Goal: Book appointment/travel/reservation

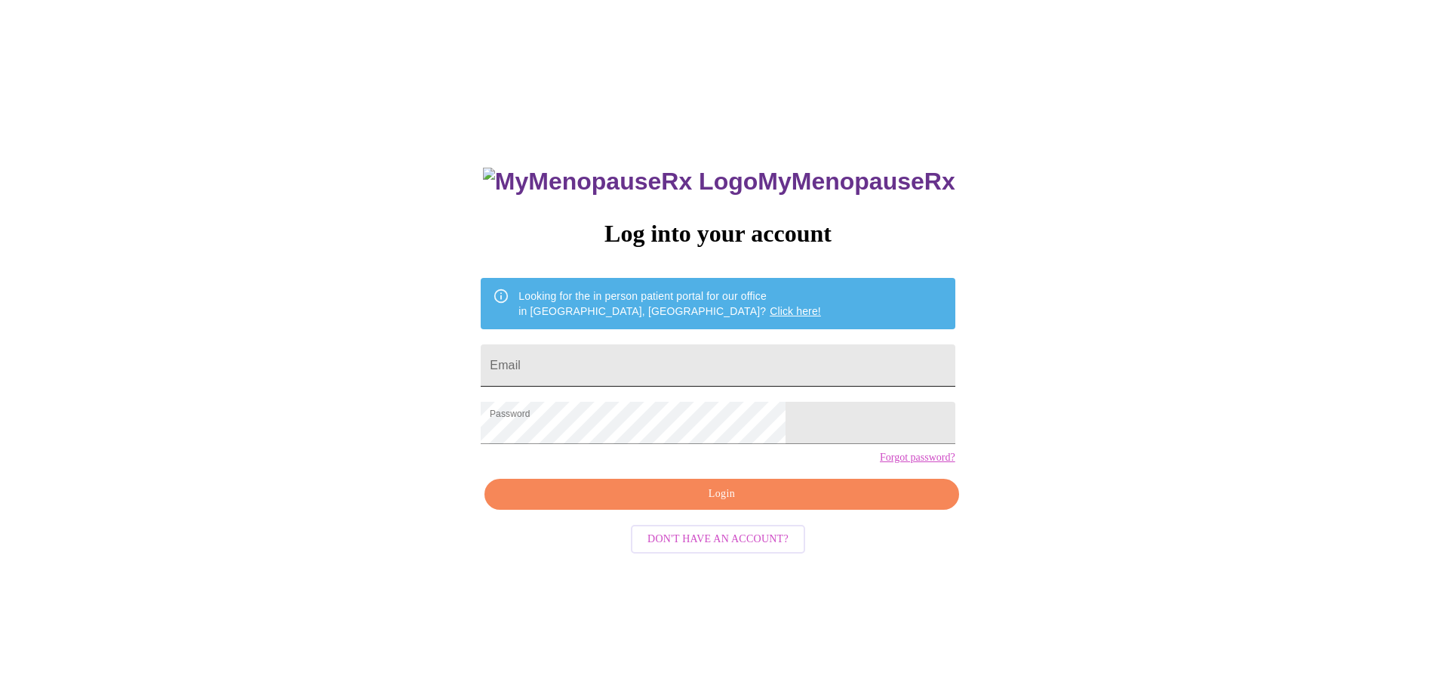
click at [672, 361] on input "Email" at bounding box center [718, 365] width 474 height 42
type input "[EMAIL_ADDRESS][DOMAIN_NAME]"
click at [722, 503] on span "Login" at bounding box center [721, 494] width 439 height 19
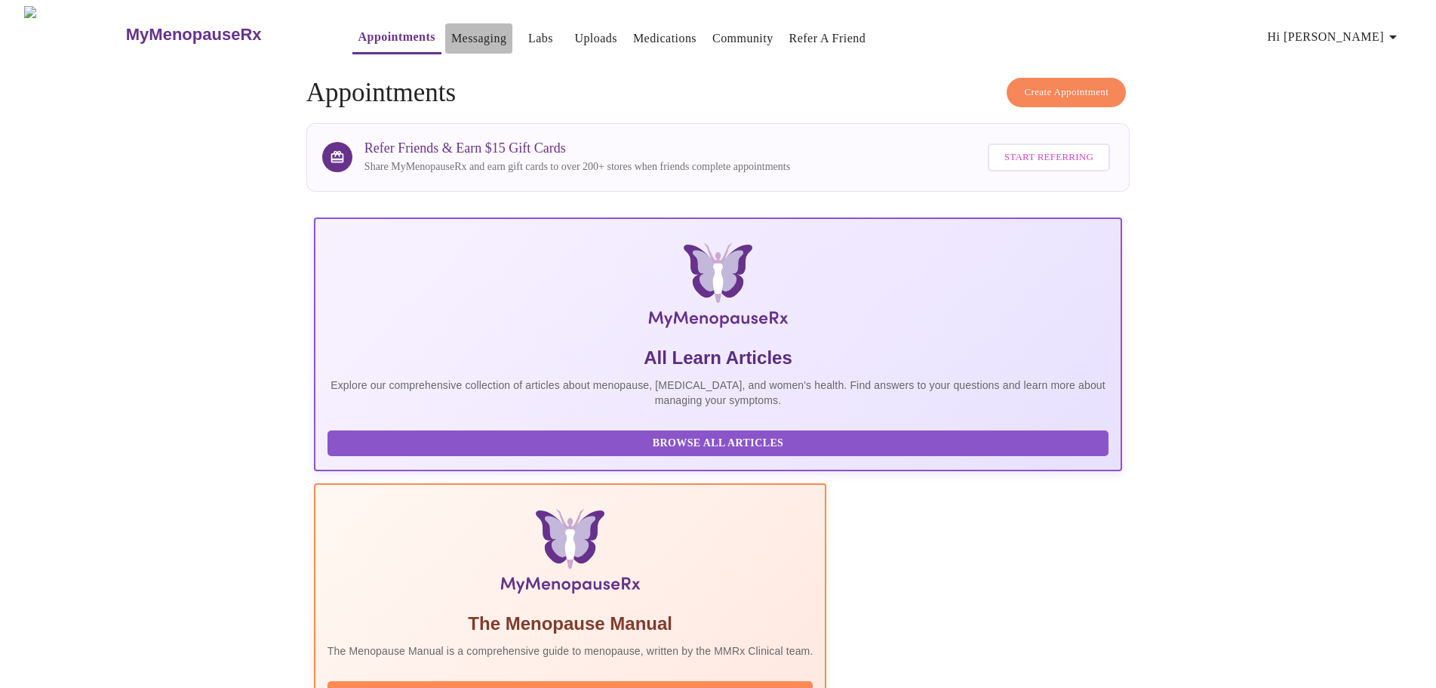
click at [451, 34] on link "Messaging" at bounding box center [478, 38] width 55 height 21
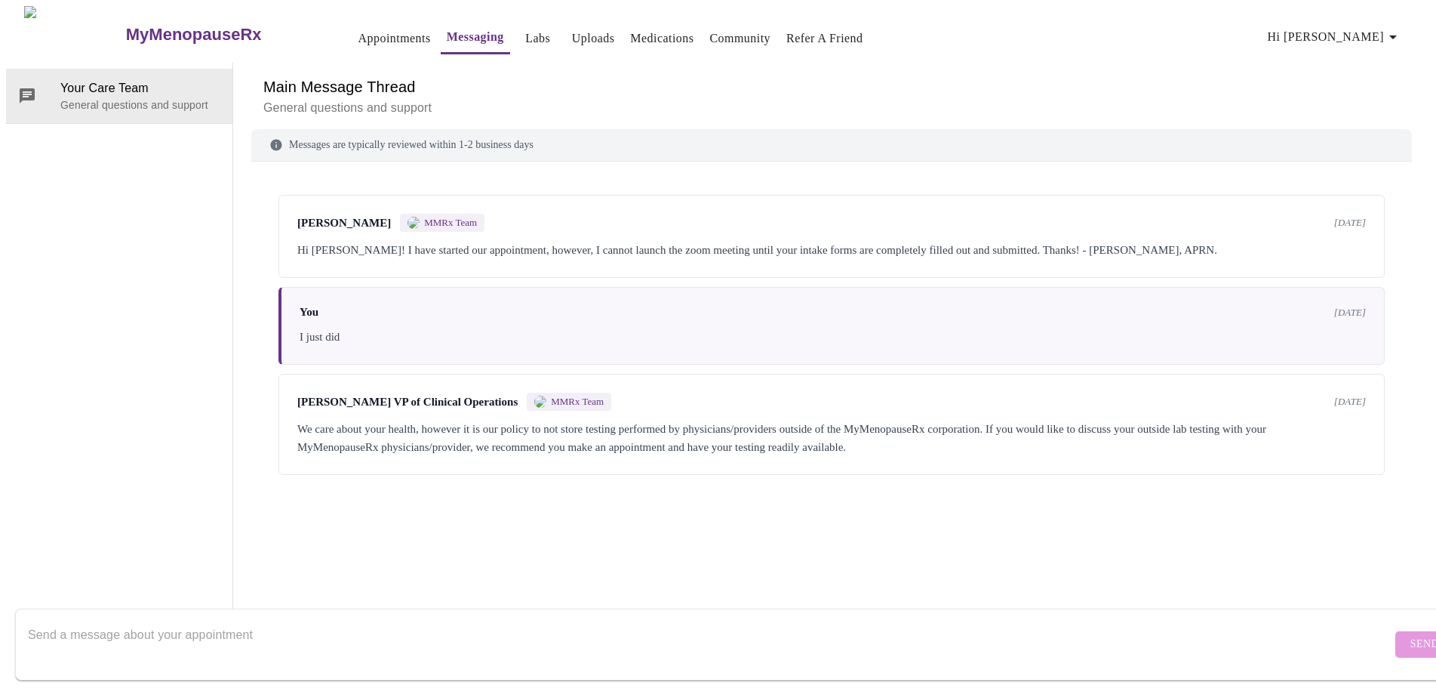
click at [358, 31] on link "Appointments" at bounding box center [394, 38] width 72 height 21
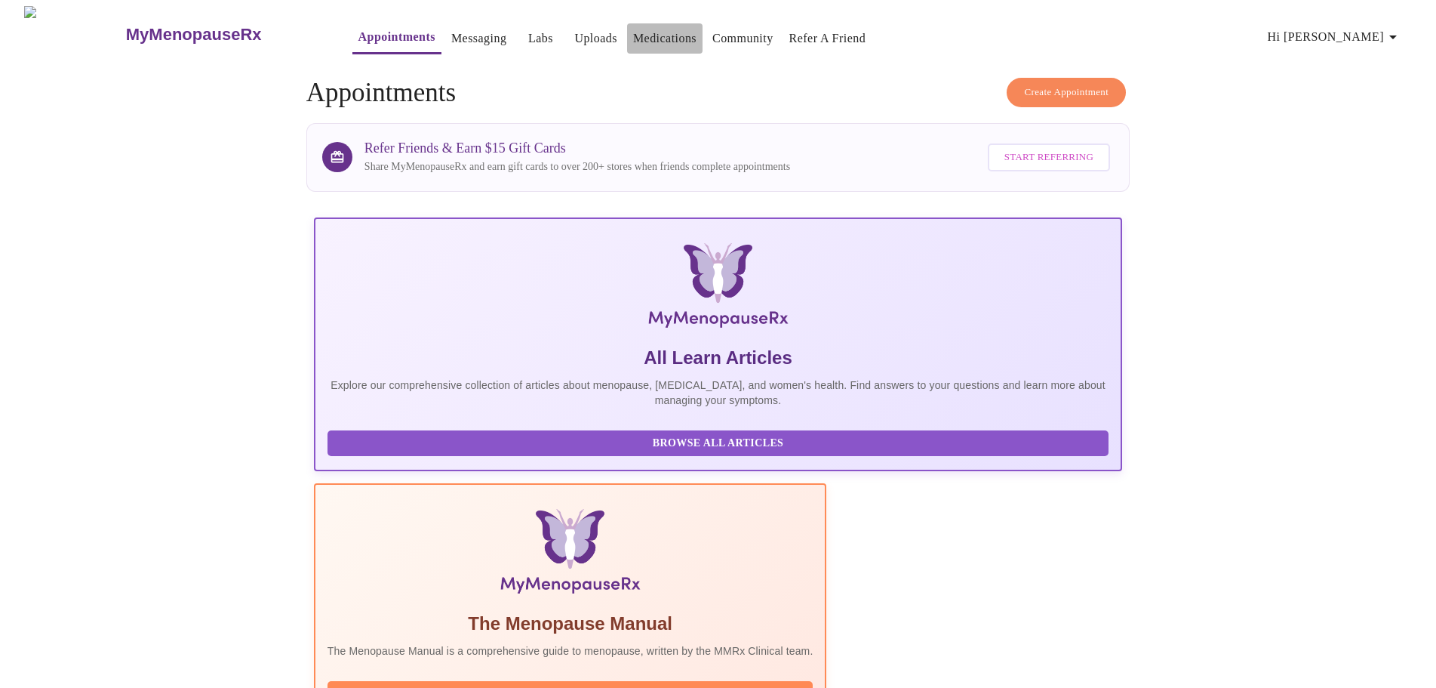
click at [635, 28] on link "Medications" at bounding box center [664, 38] width 63 height 21
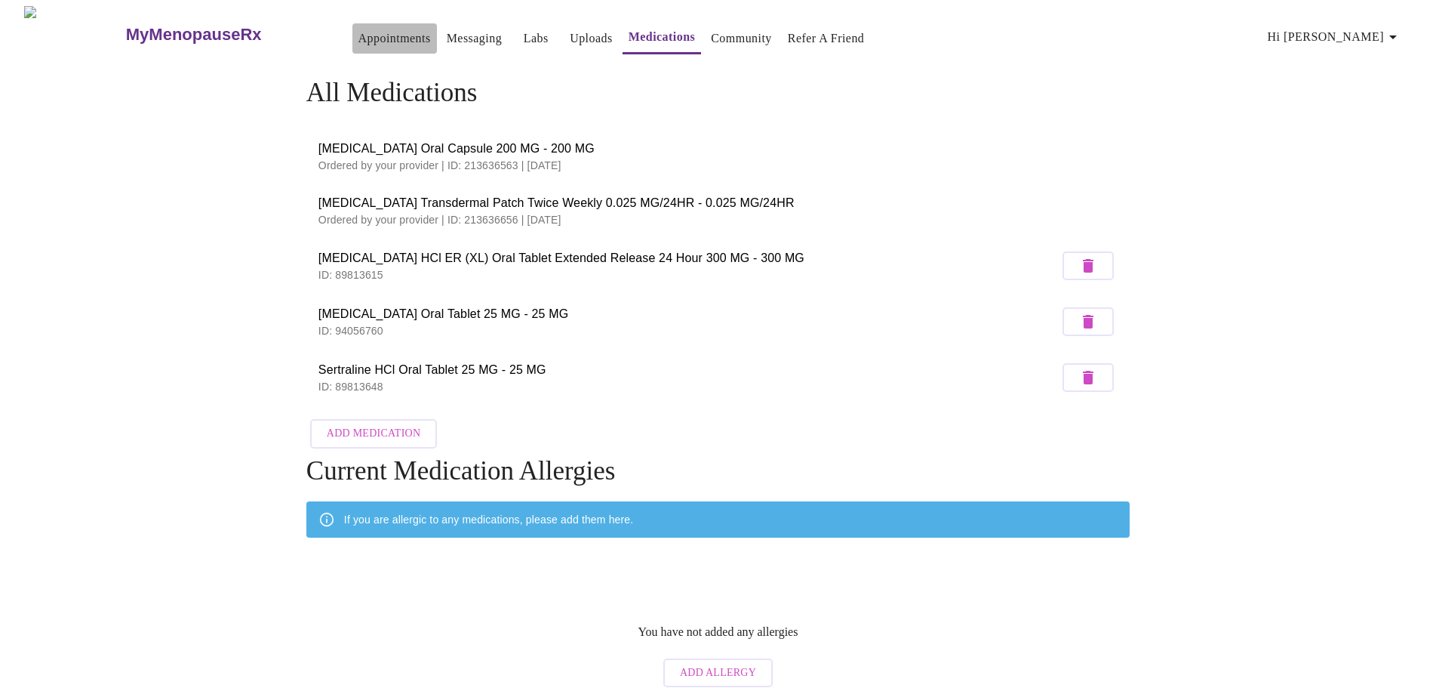
click at [358, 28] on link "Appointments" at bounding box center [394, 38] width 72 height 21
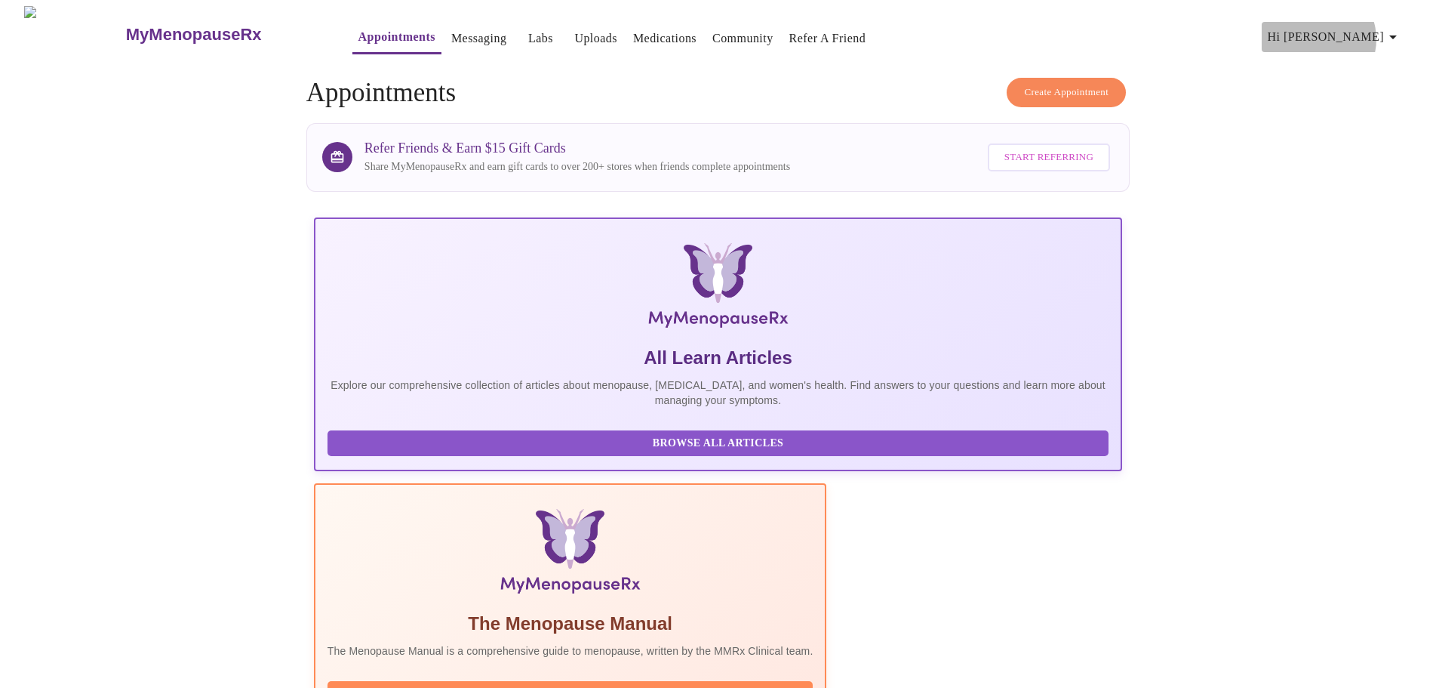
click at [1389, 33] on span "Hi [PERSON_NAME]" at bounding box center [1335, 36] width 134 height 21
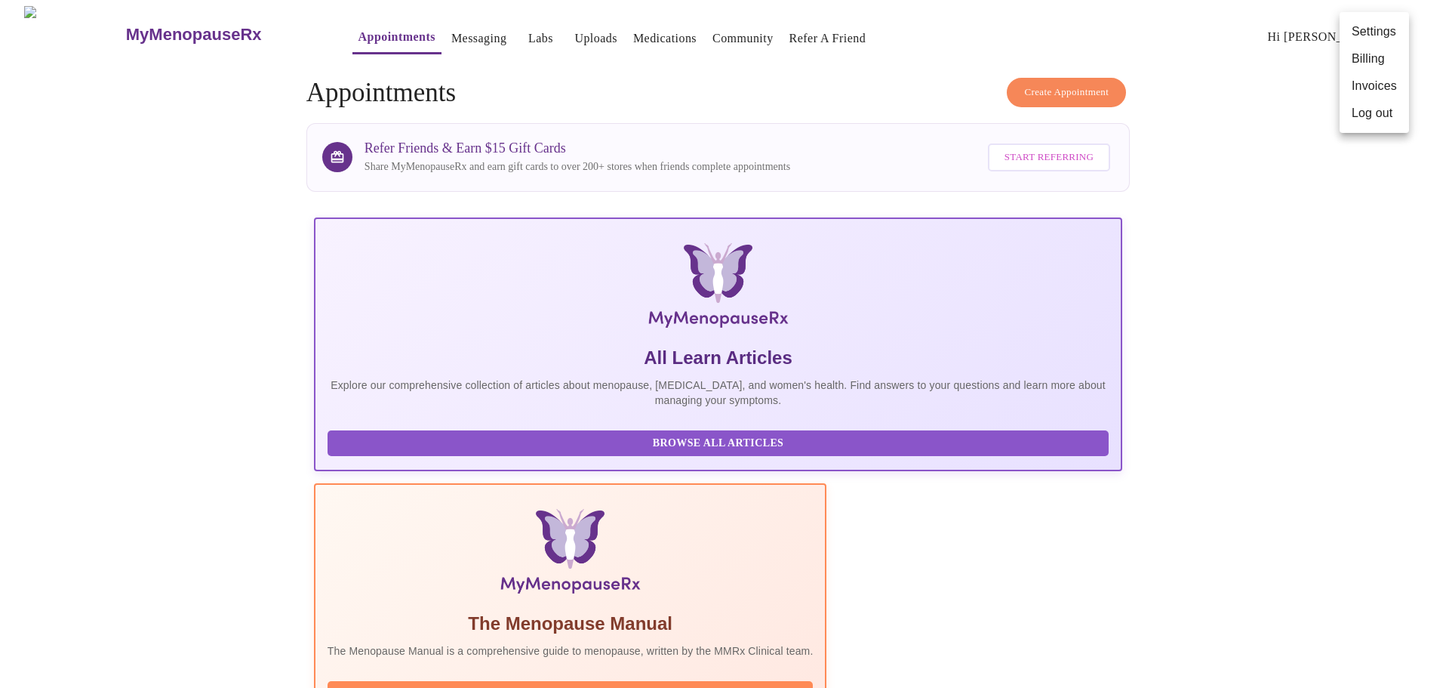
click at [1389, 33] on li "Settings" at bounding box center [1374, 31] width 69 height 27
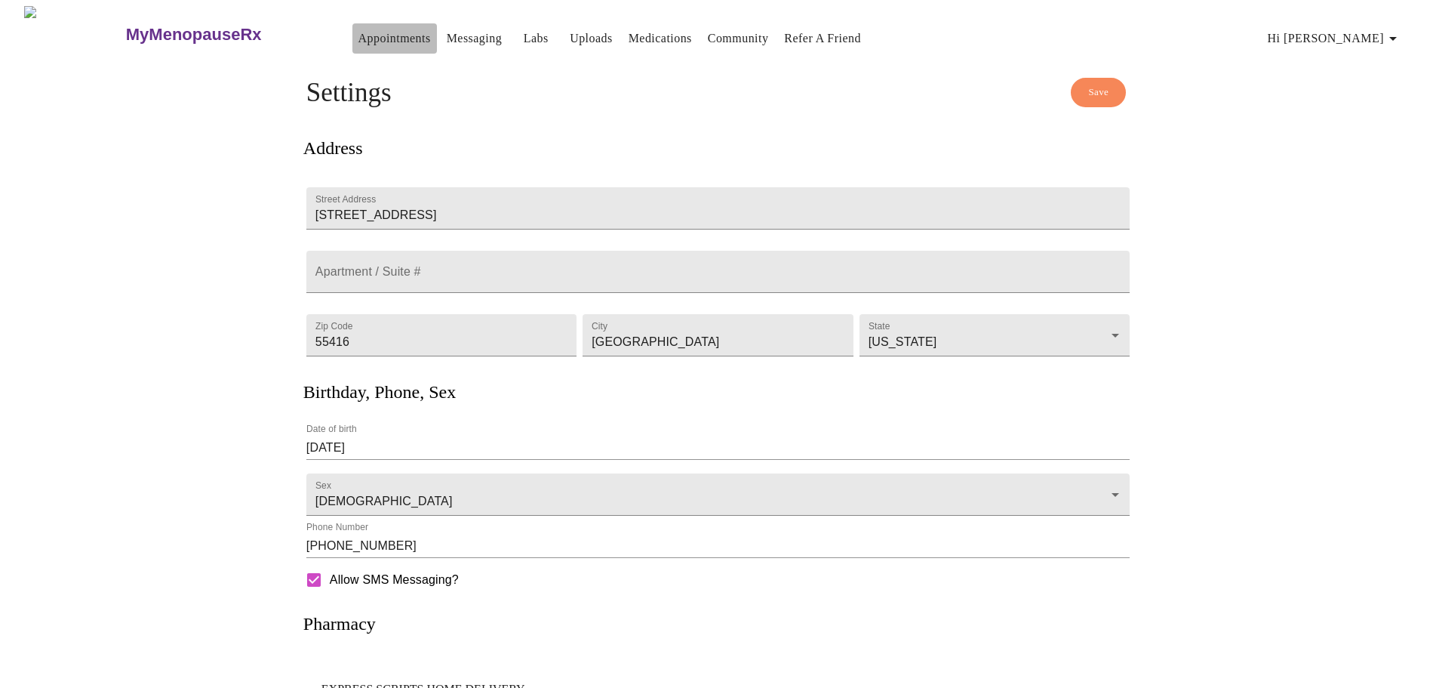
click at [358, 32] on link "Appointments" at bounding box center [394, 38] width 72 height 21
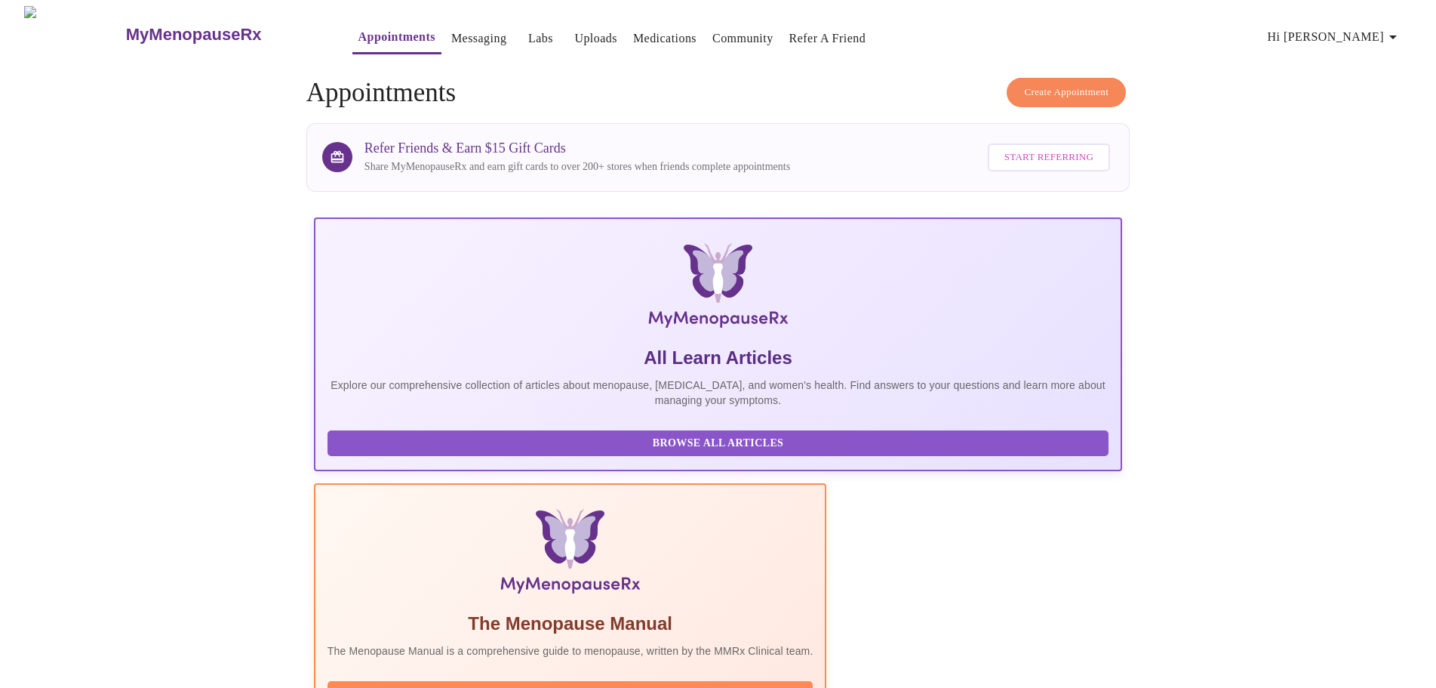
click at [1080, 89] on span "Create Appointment" at bounding box center [1066, 92] width 85 height 17
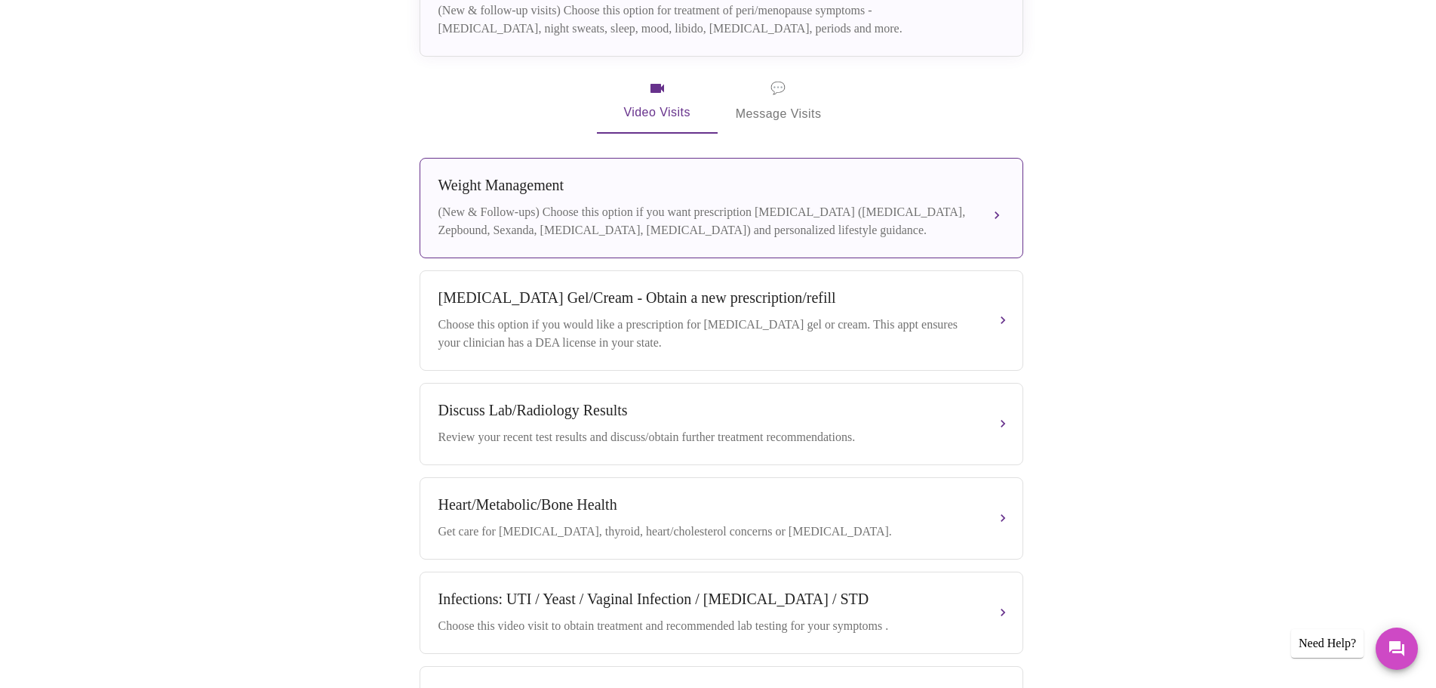
scroll to position [377, 0]
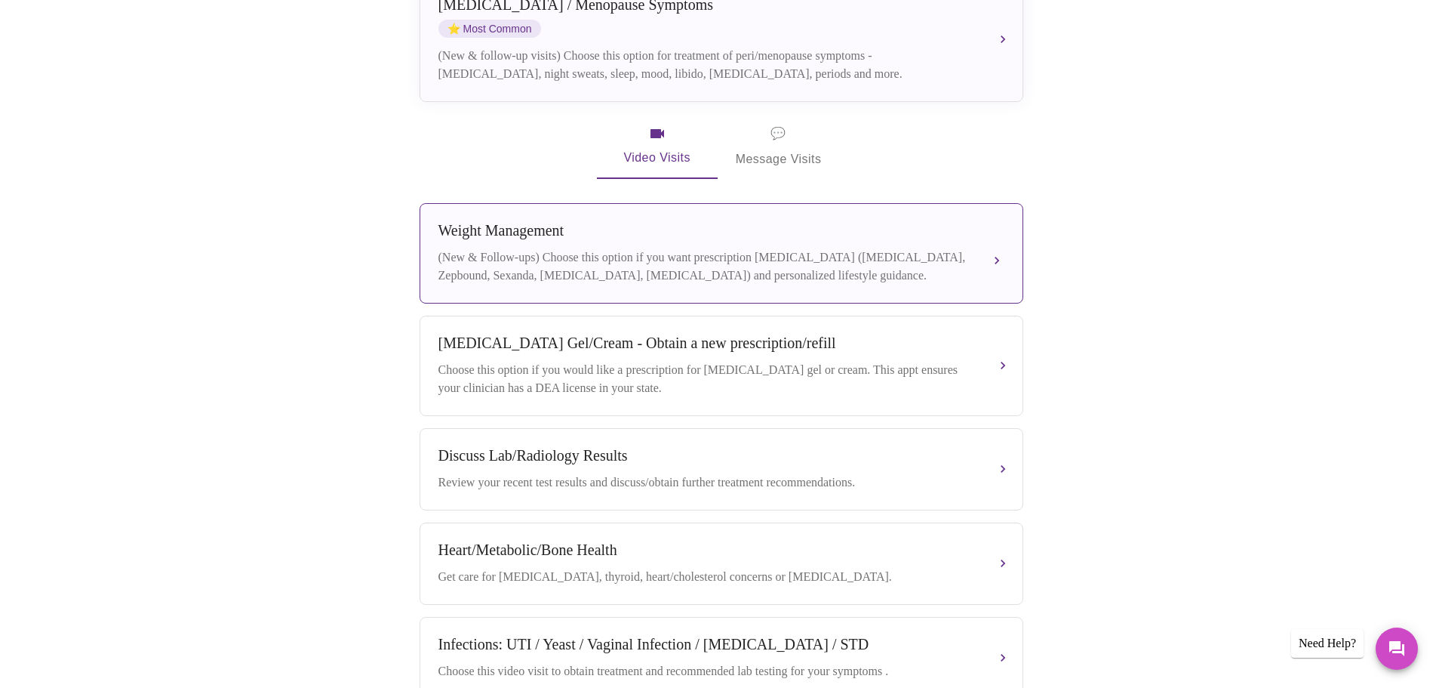
click at [964, 248] on div "(New & Follow-ups) Choose this option if you want prescription [MEDICAL_DATA] (…" at bounding box center [706, 266] width 536 height 36
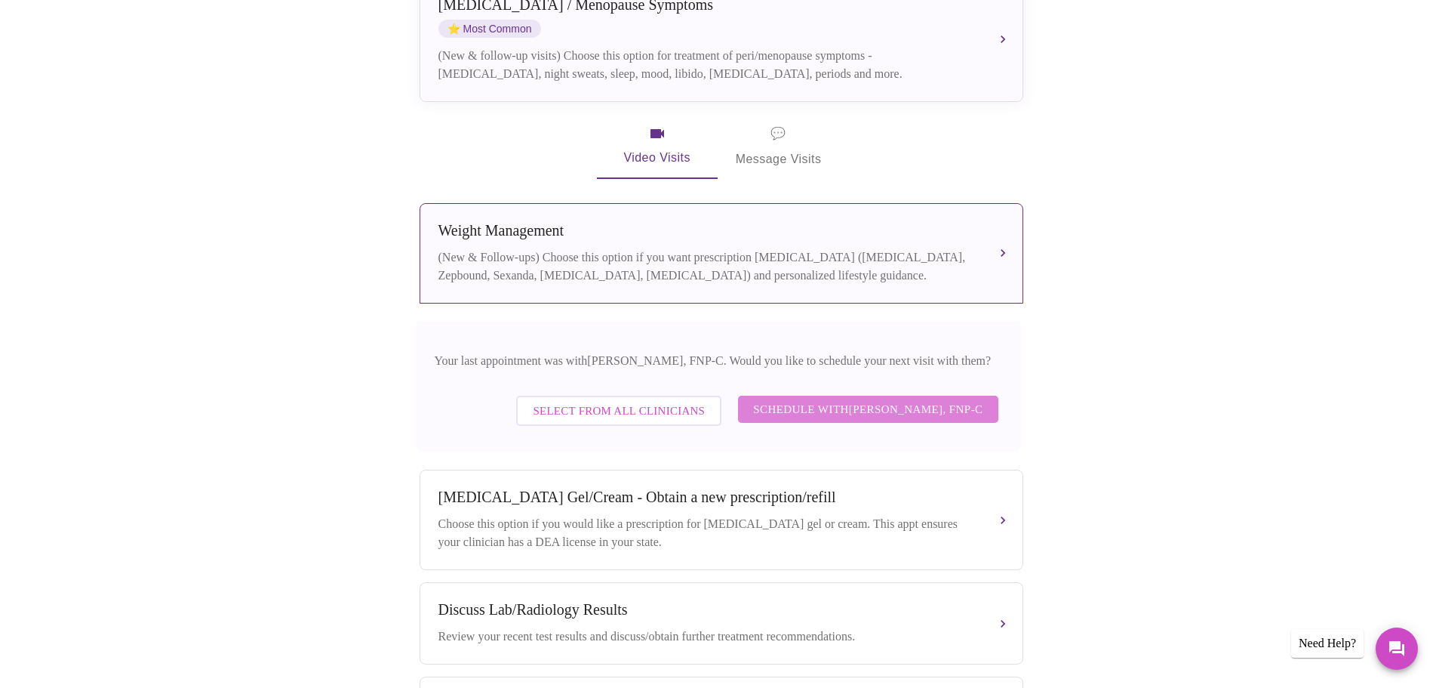
click at [893, 402] on span "Schedule with [PERSON_NAME], FNP-C" at bounding box center [867, 409] width 229 height 20
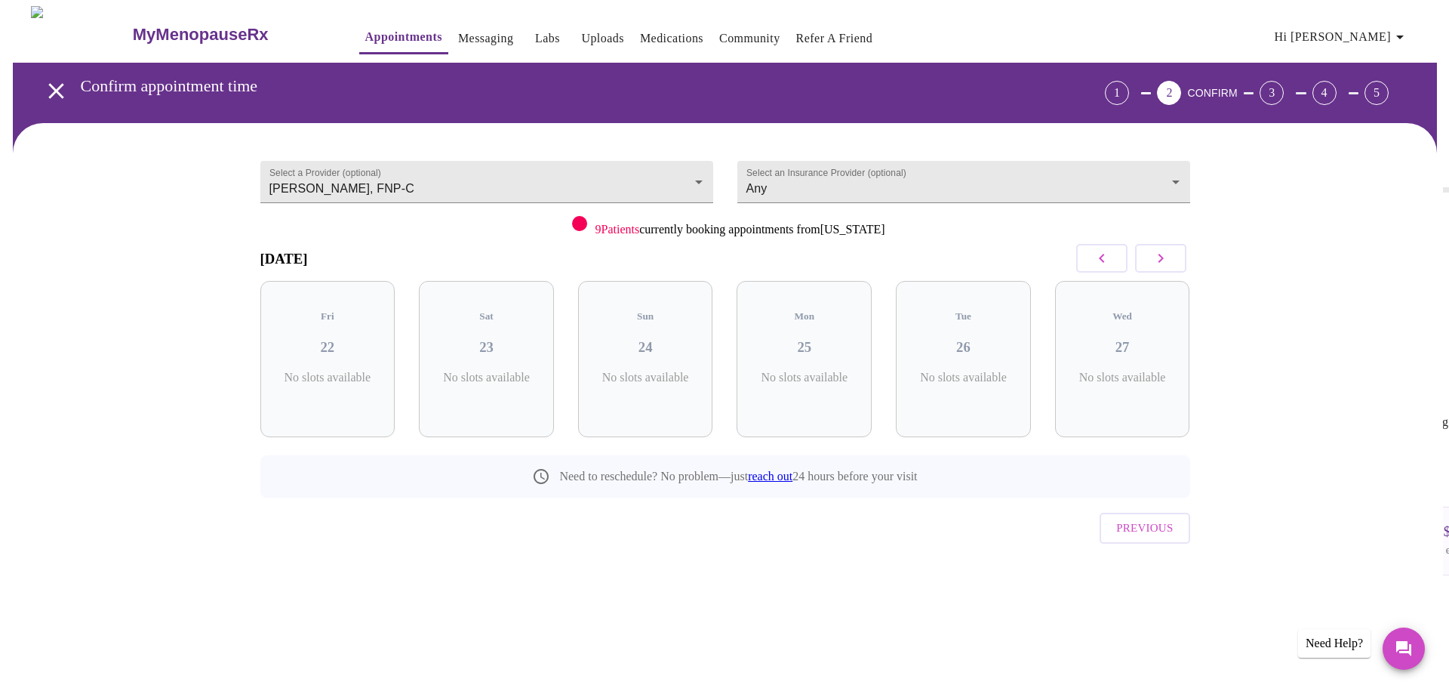
scroll to position [0, 0]
